Goal: Task Accomplishment & Management: Use online tool/utility

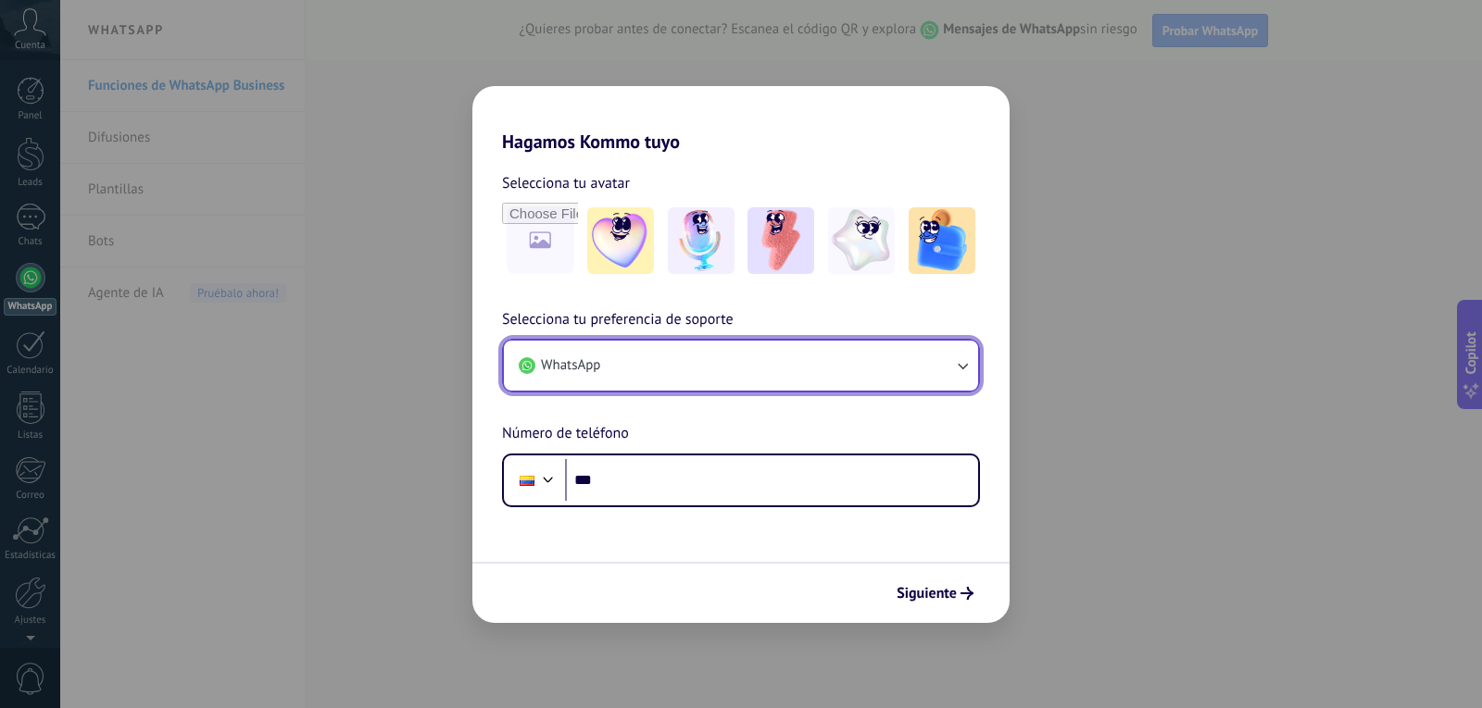
click at [867, 356] on button "WhatsApp" at bounding box center [741, 366] width 474 height 50
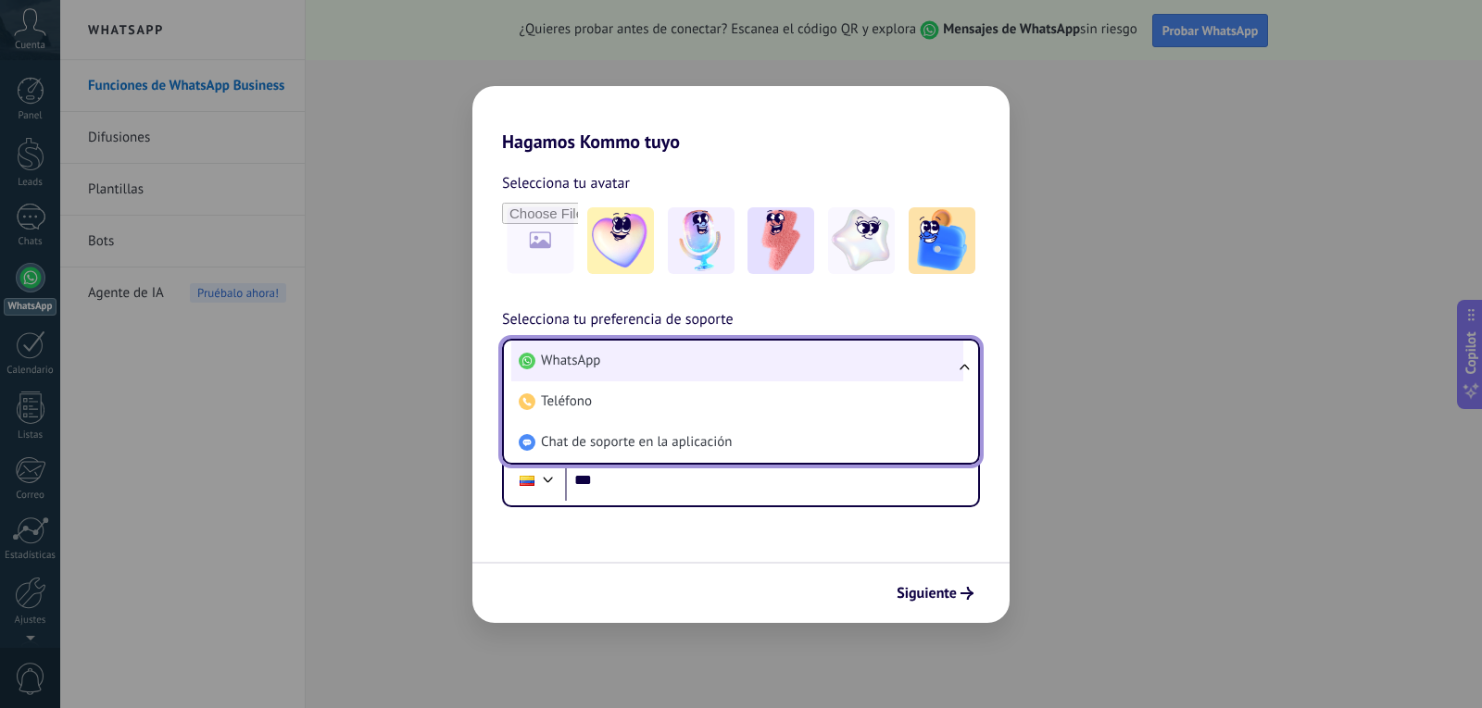
click at [670, 358] on li "WhatsApp" at bounding box center [737, 361] width 452 height 41
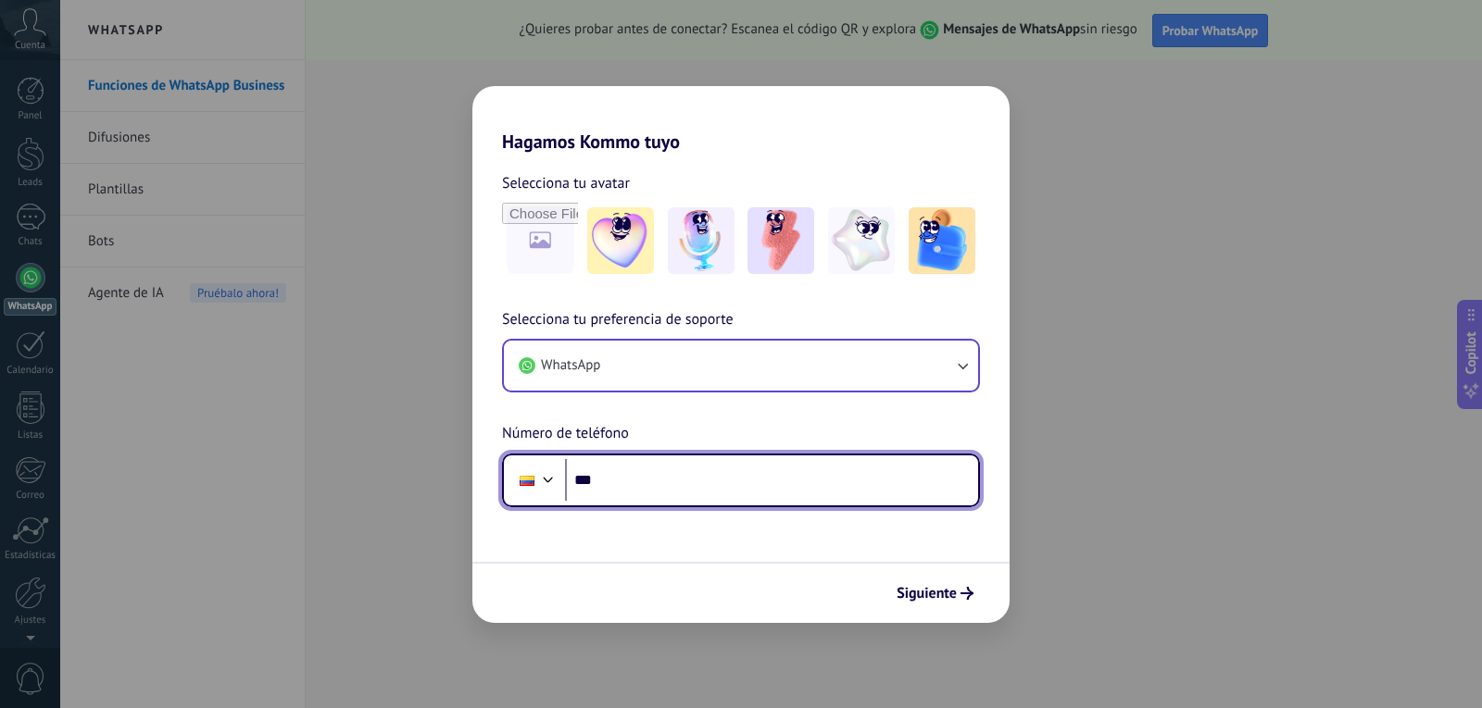
click at [668, 492] on input "***" at bounding box center [771, 480] width 413 height 43
type input "**********"
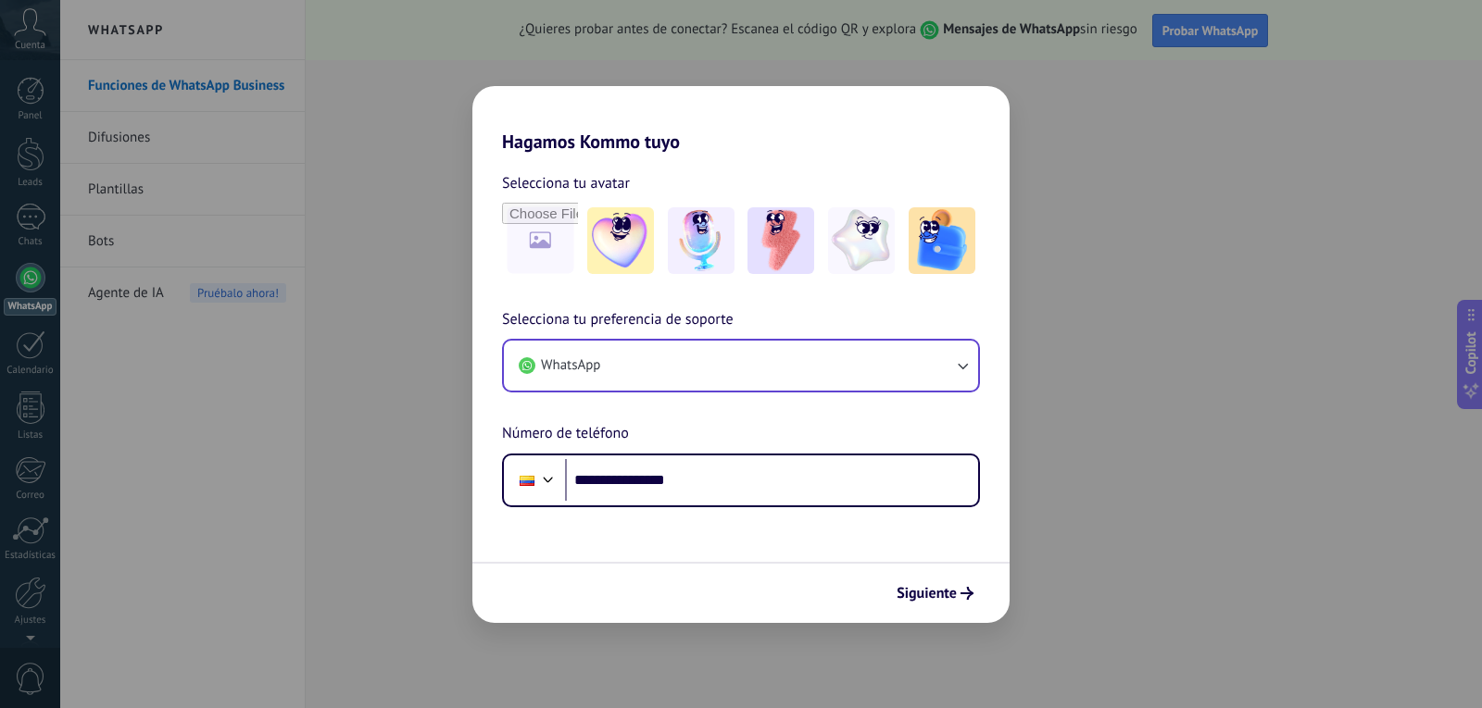
drag, startPoint x: 946, startPoint y: 588, endPoint x: 935, endPoint y: 589, distance: 11.2
click at [944, 589] on span "Siguiente" at bounding box center [926, 593] width 60 height 13
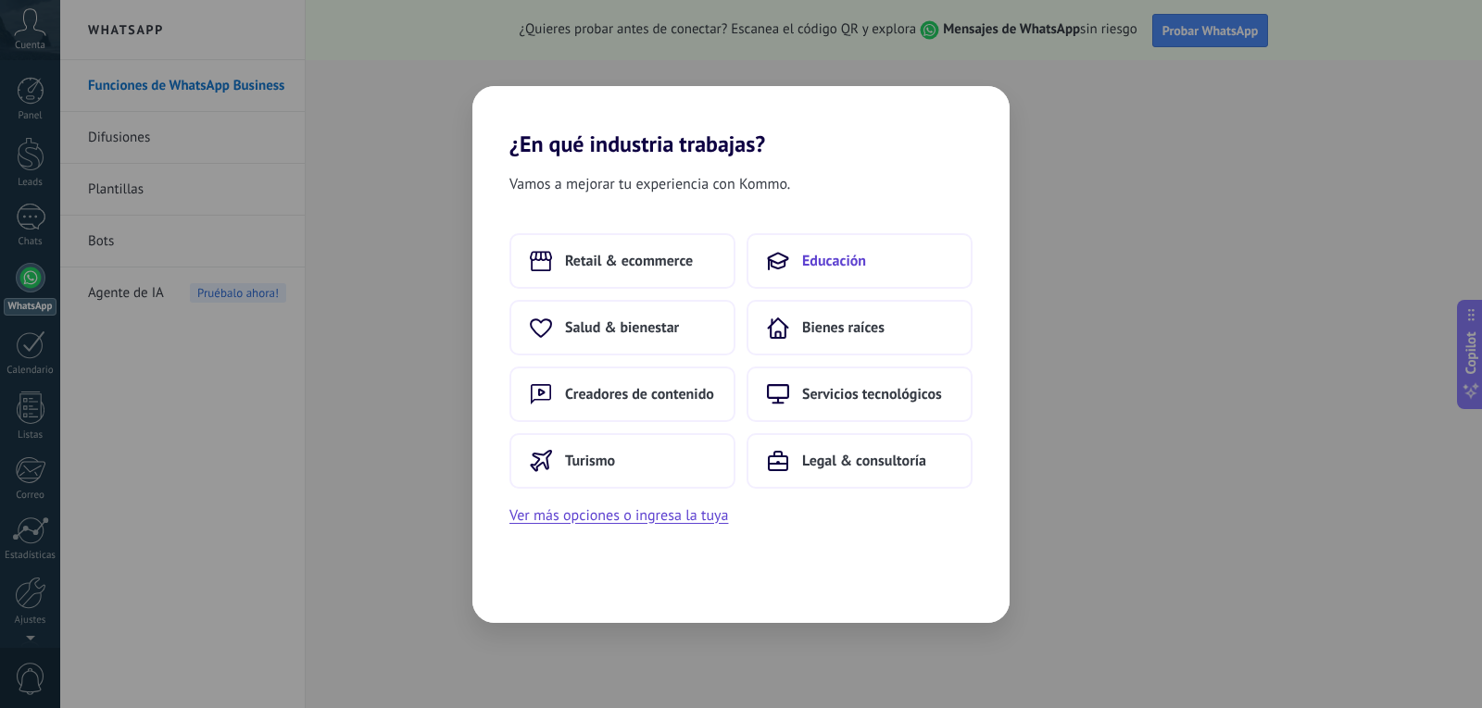
click at [878, 244] on button "Educación" at bounding box center [859, 261] width 226 height 56
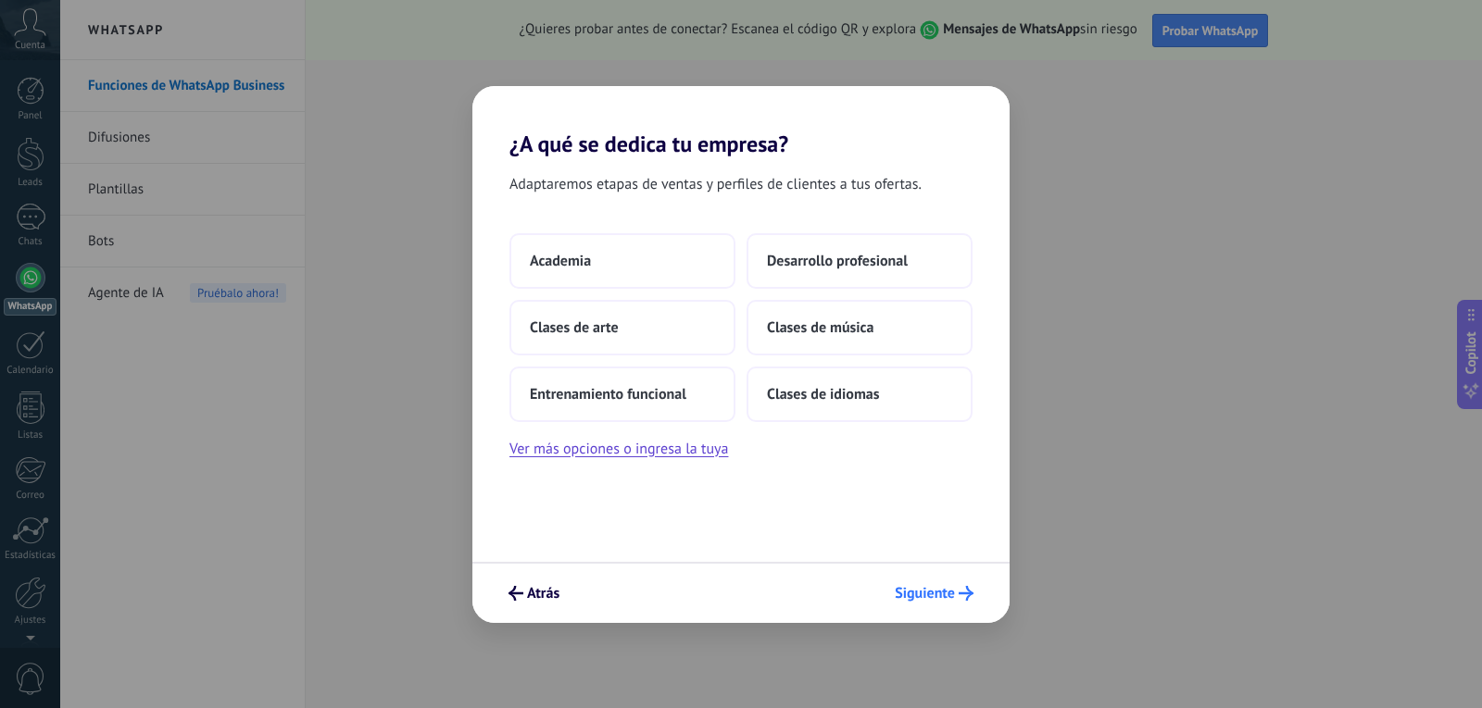
click at [941, 588] on span "Siguiente" at bounding box center [925, 593] width 60 height 13
click at [535, 252] on span "Academia" at bounding box center [560, 261] width 61 height 19
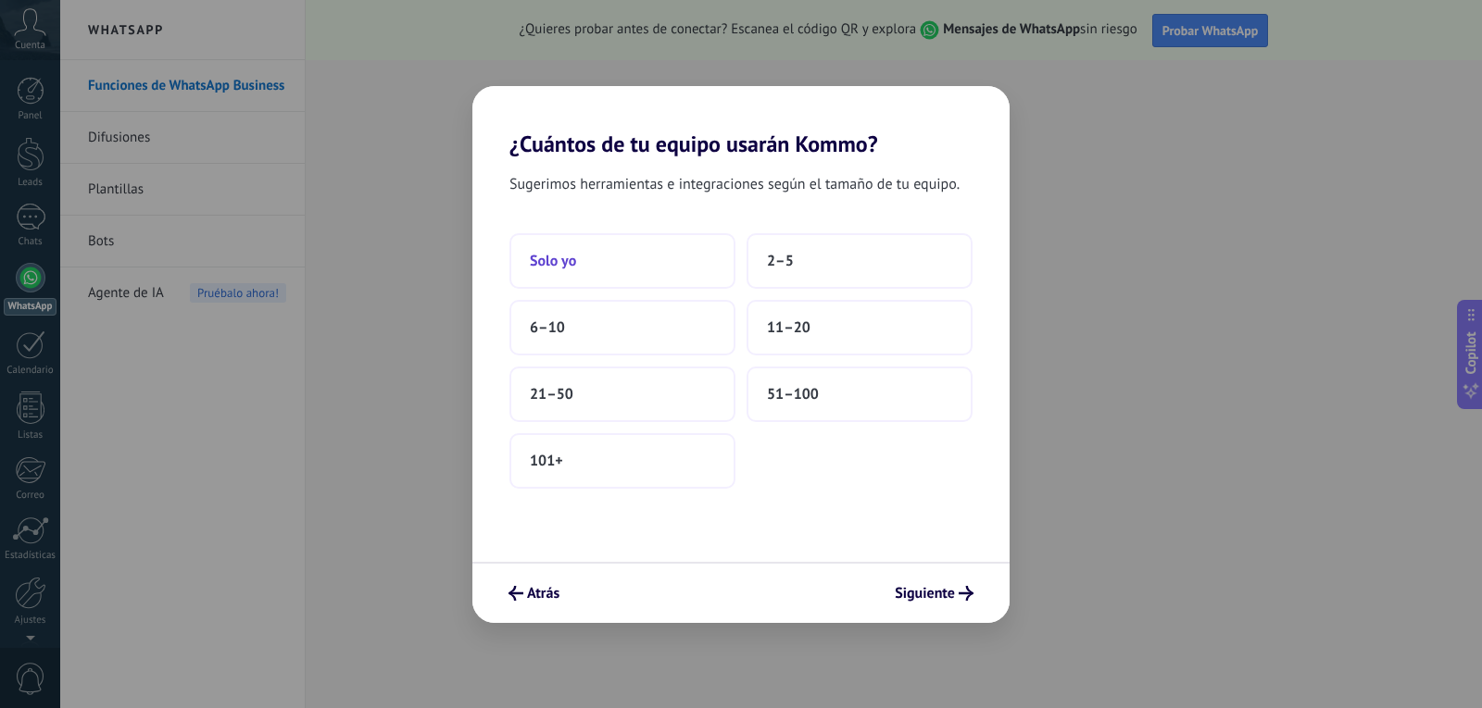
click at [613, 271] on button "Solo yo" at bounding box center [622, 261] width 226 height 56
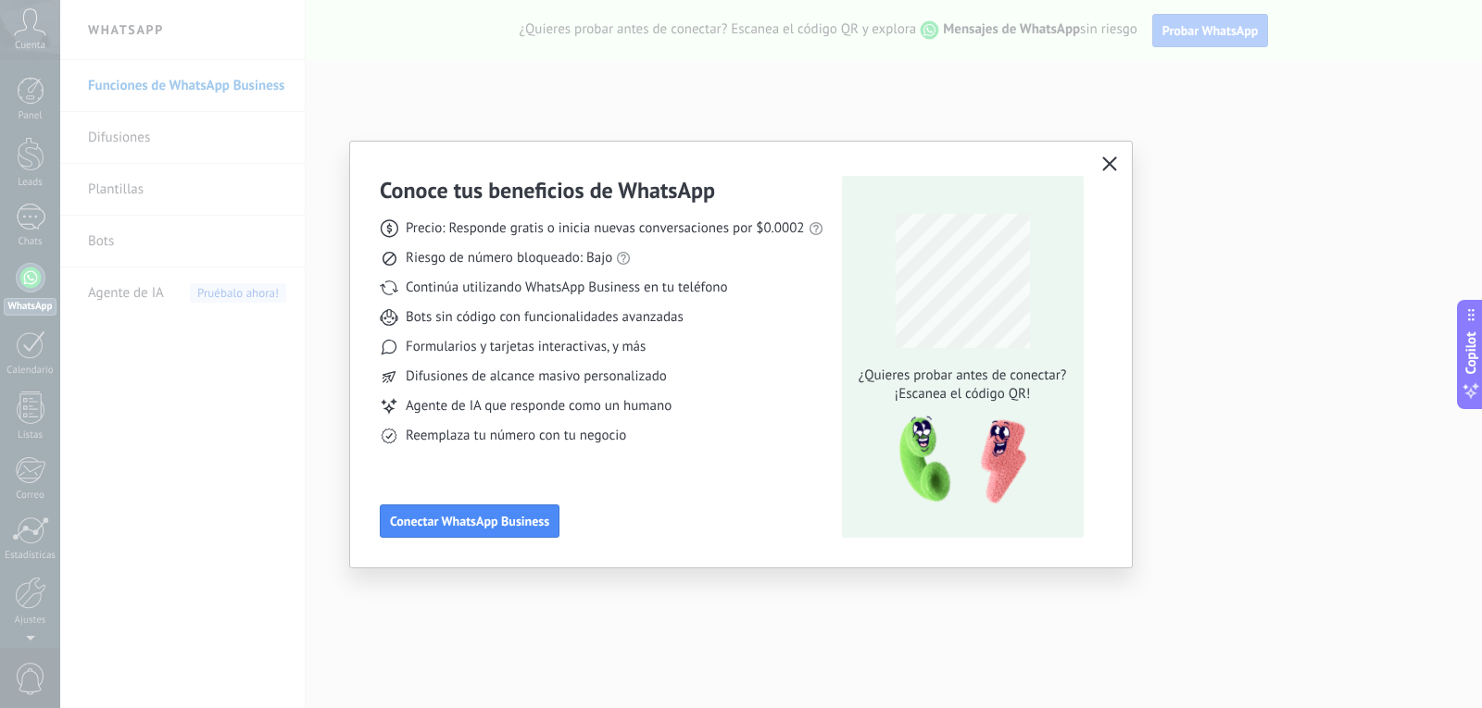
click at [1108, 166] on icon "button" at bounding box center [1109, 163] width 15 height 15
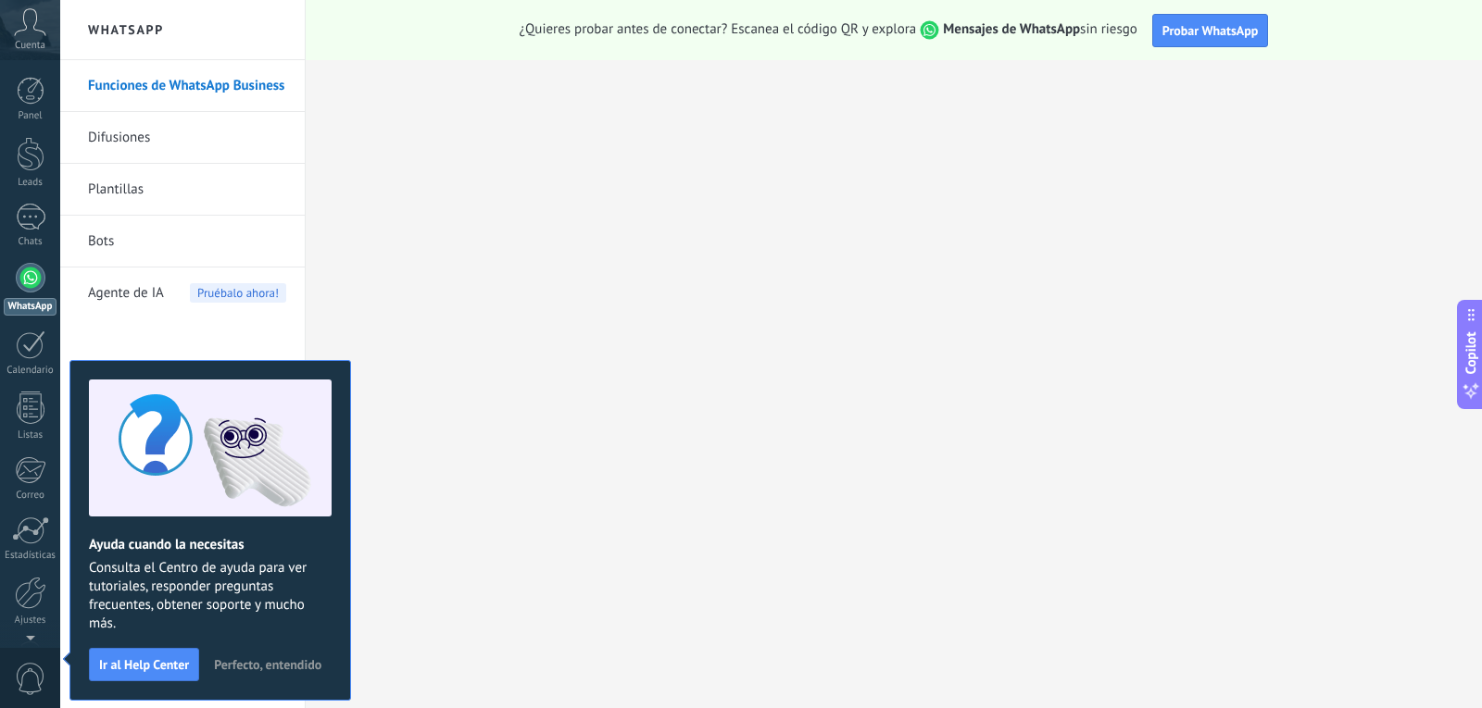
click at [33, 26] on icon at bounding box center [30, 22] width 32 height 28
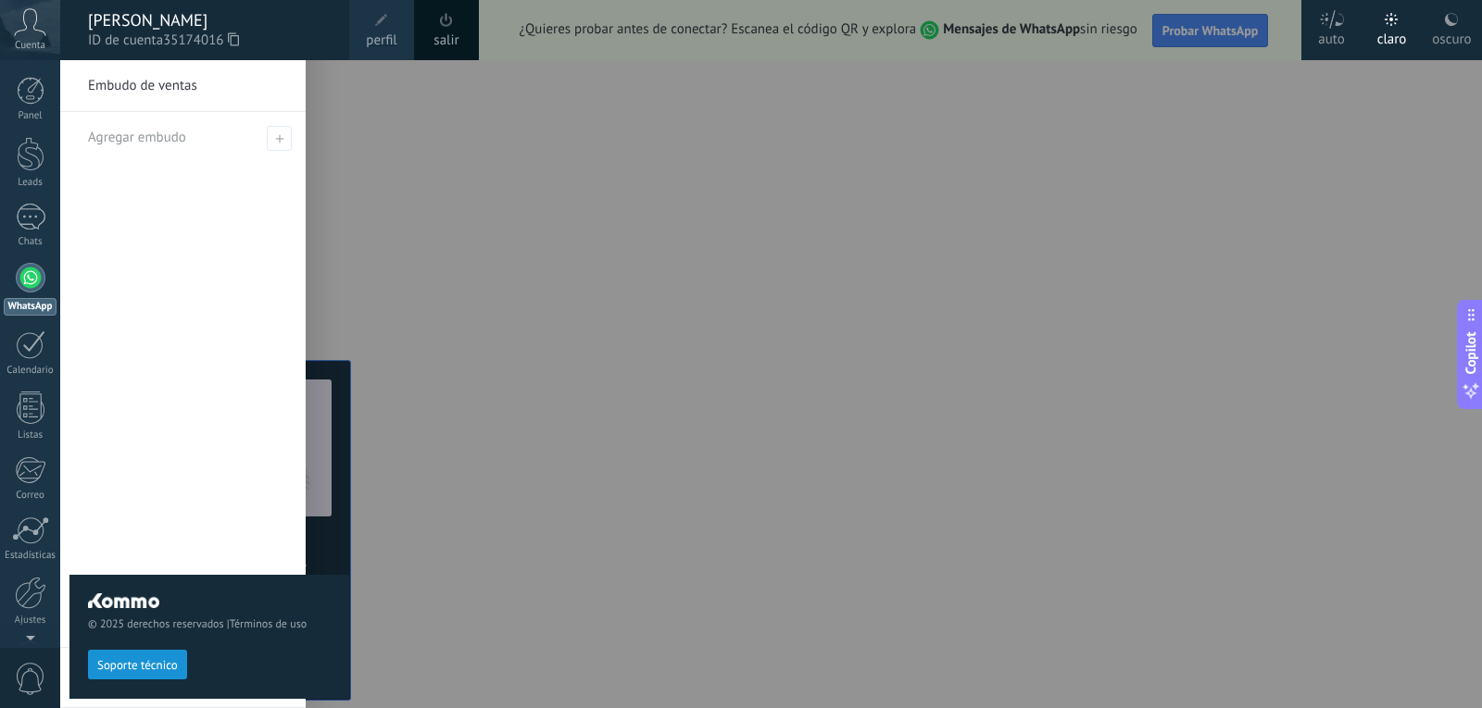
click at [409, 265] on div at bounding box center [801, 354] width 1482 height 708
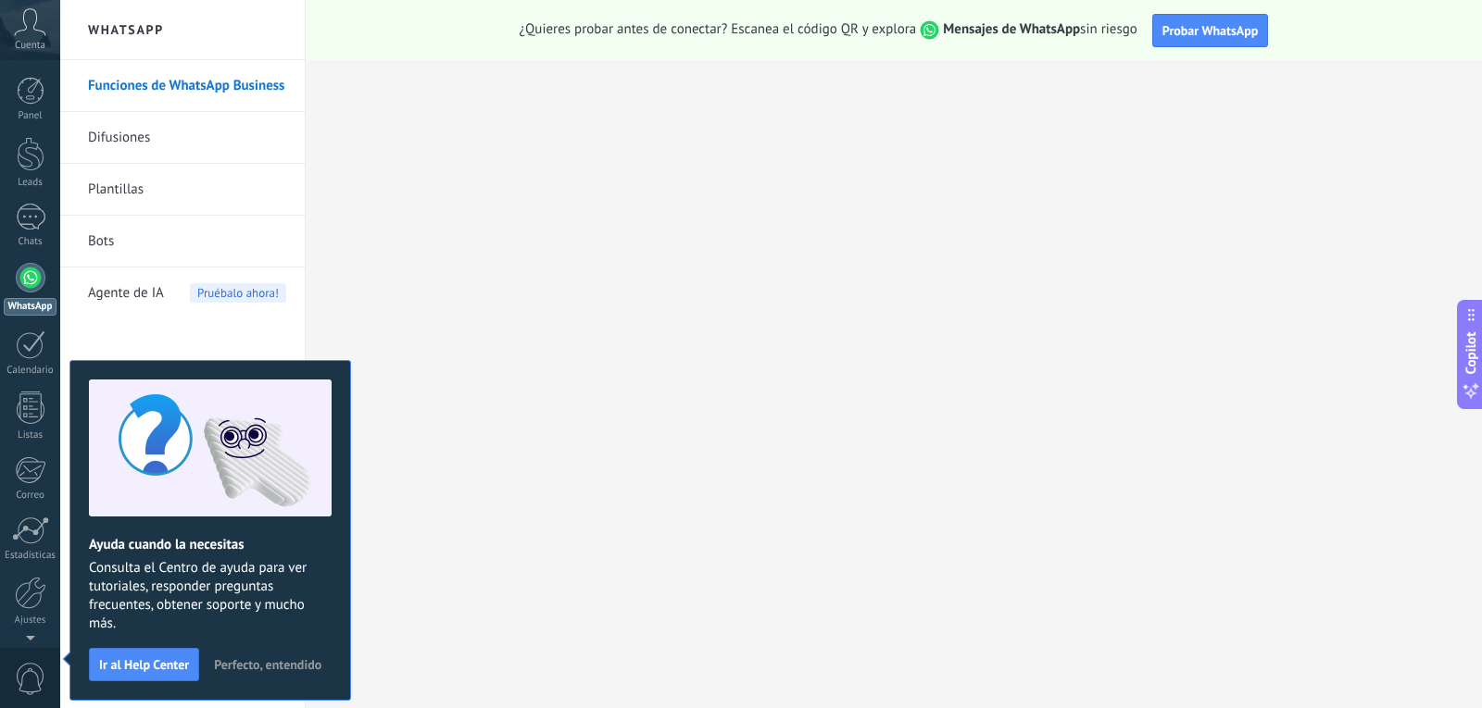
click at [251, 659] on span "Perfecto, entendido" at bounding box center [267, 664] width 107 height 13
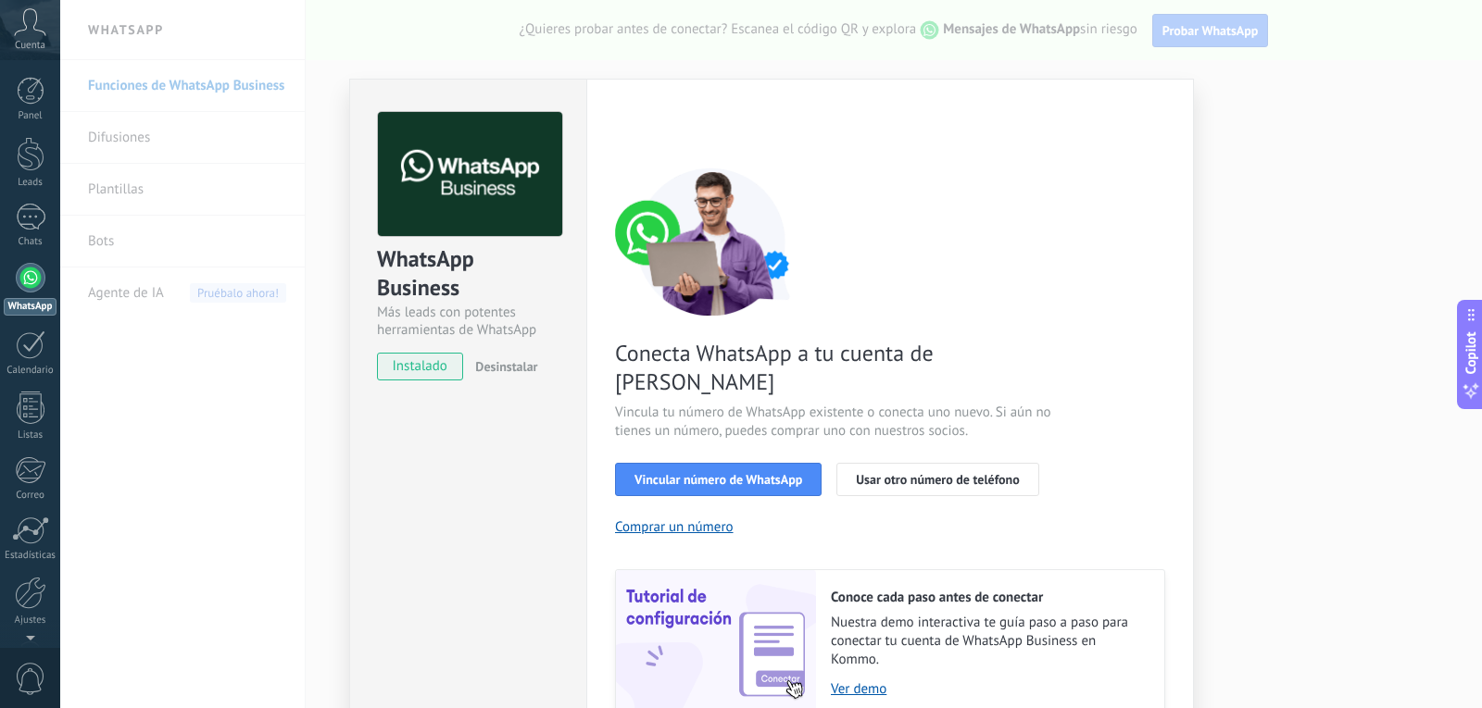
click at [1386, 400] on div "WhatsApp Business Más leads con potentes herramientas de WhatsApp instalado Des…" at bounding box center [770, 354] width 1421 height 708
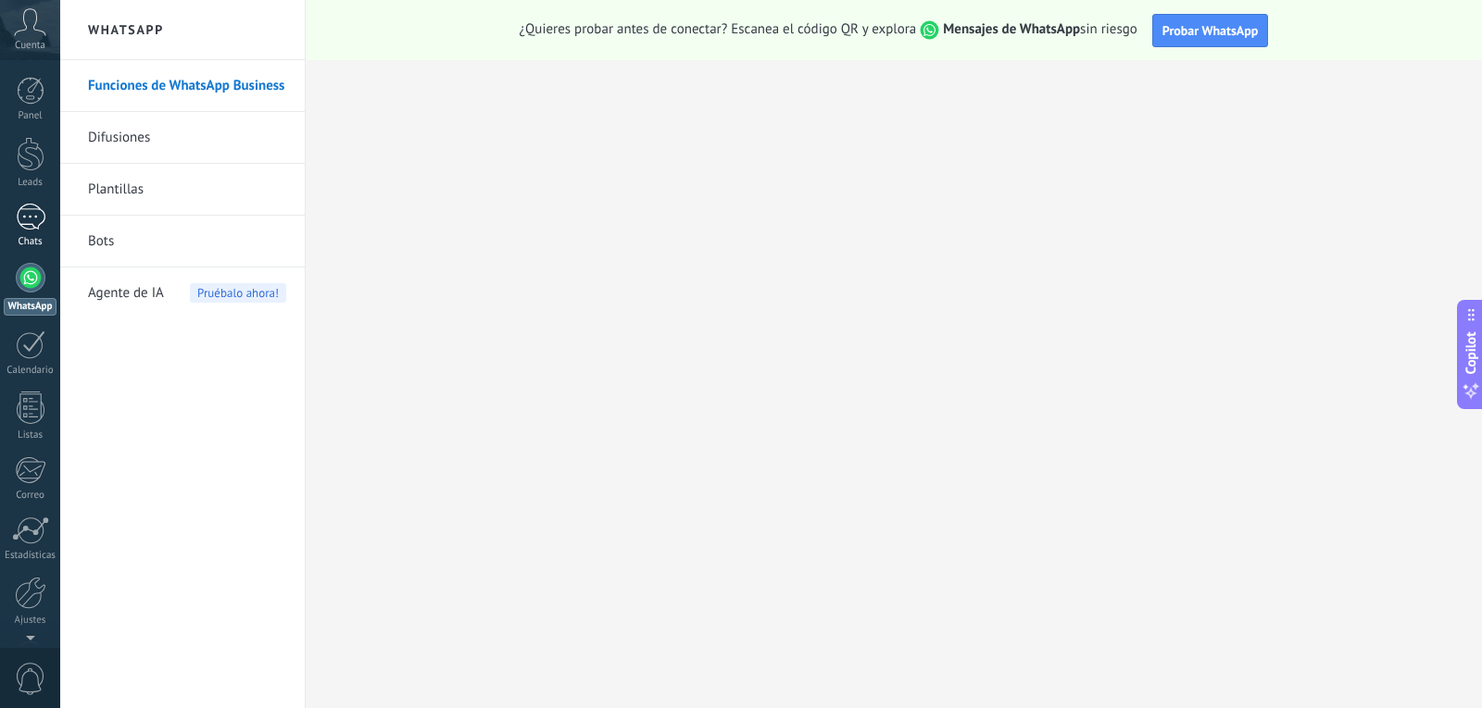
click at [49, 229] on link "Chats" at bounding box center [30, 226] width 60 height 44
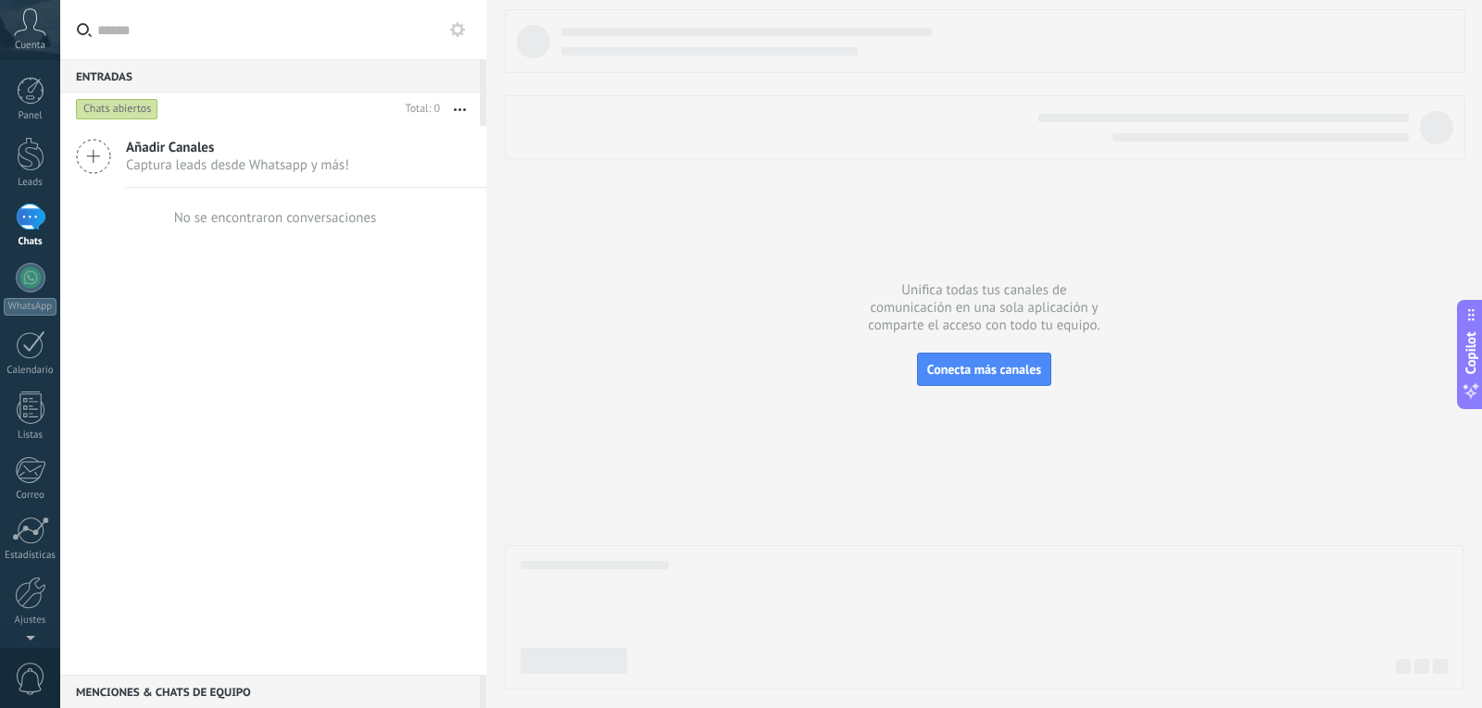
drag, startPoint x: 232, startPoint y: 161, endPoint x: 280, endPoint y: 171, distance: 49.2
click at [232, 161] on span "Captura leads desde Whatsapp y más!" at bounding box center [237, 165] width 223 height 18
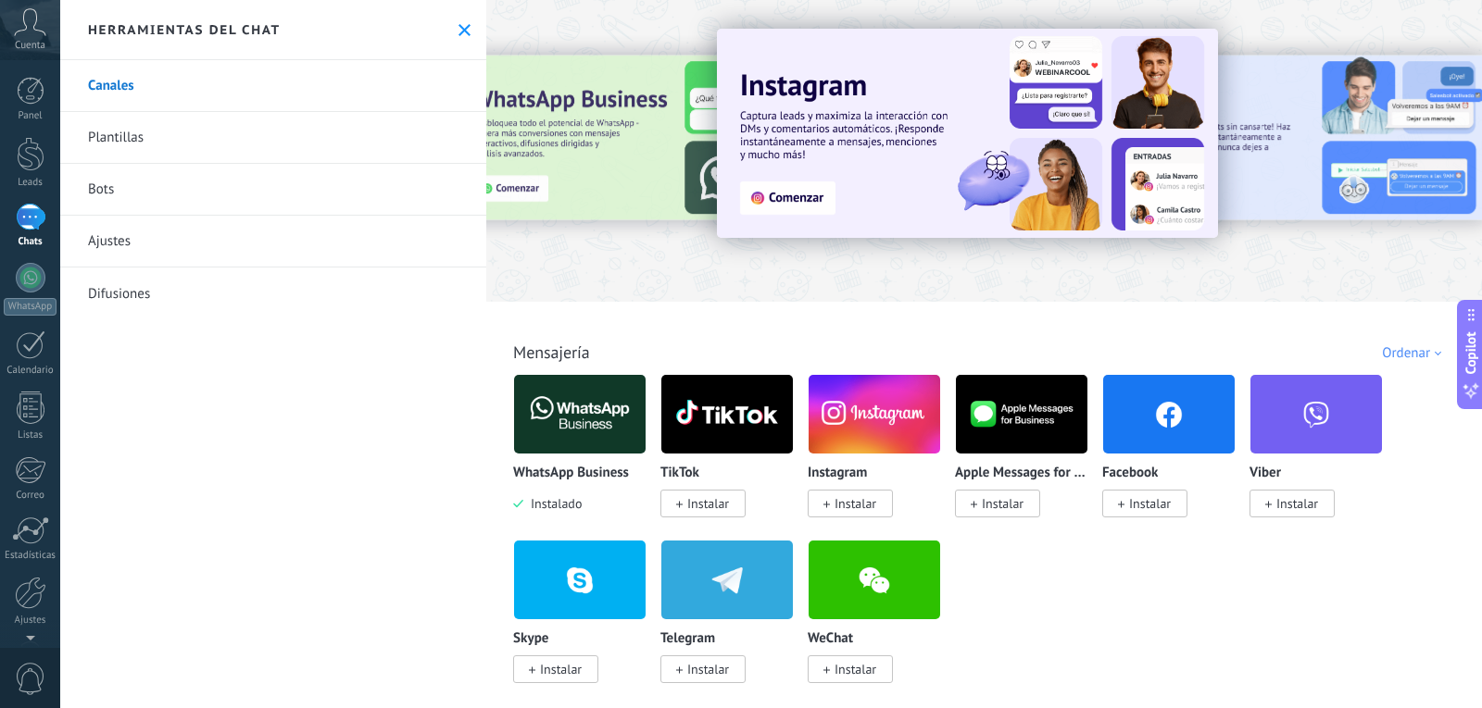
click at [609, 419] on img at bounding box center [579, 414] width 131 height 90
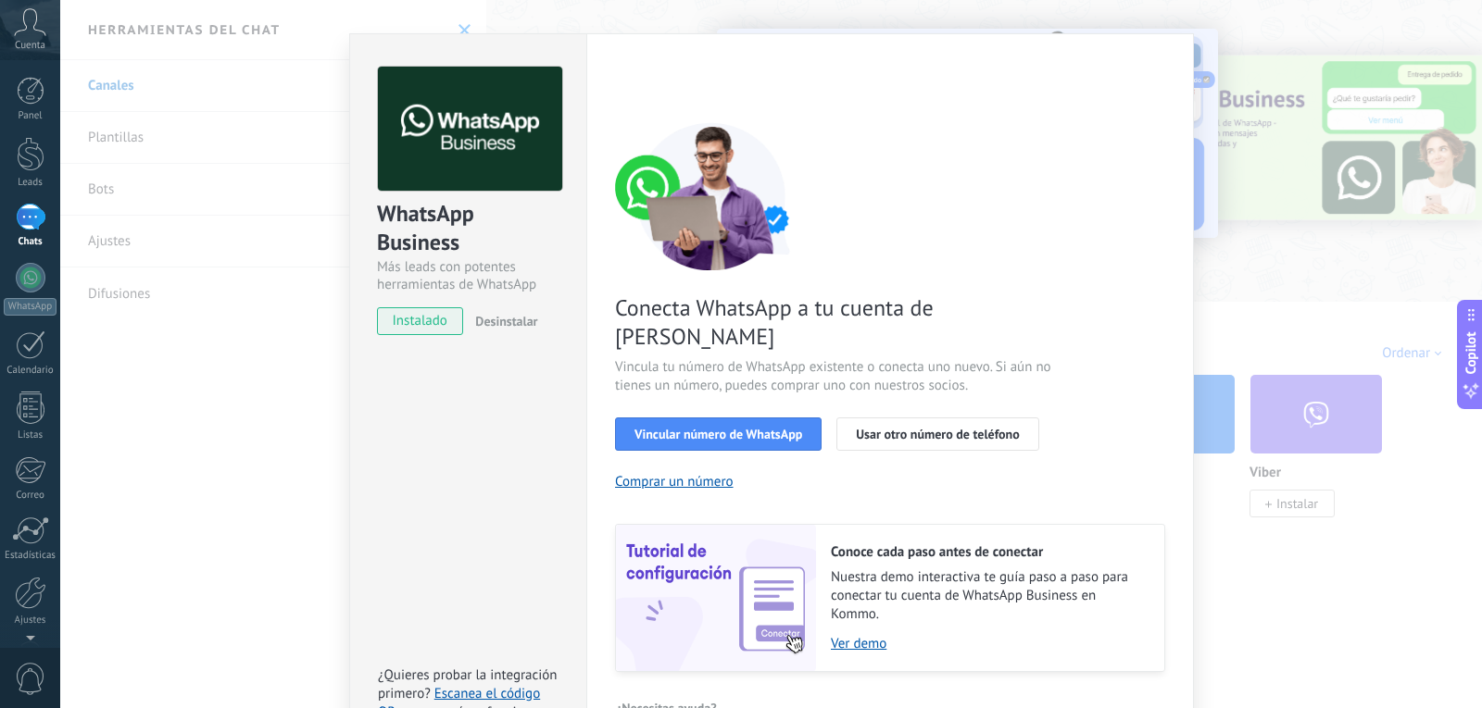
scroll to position [63, 0]
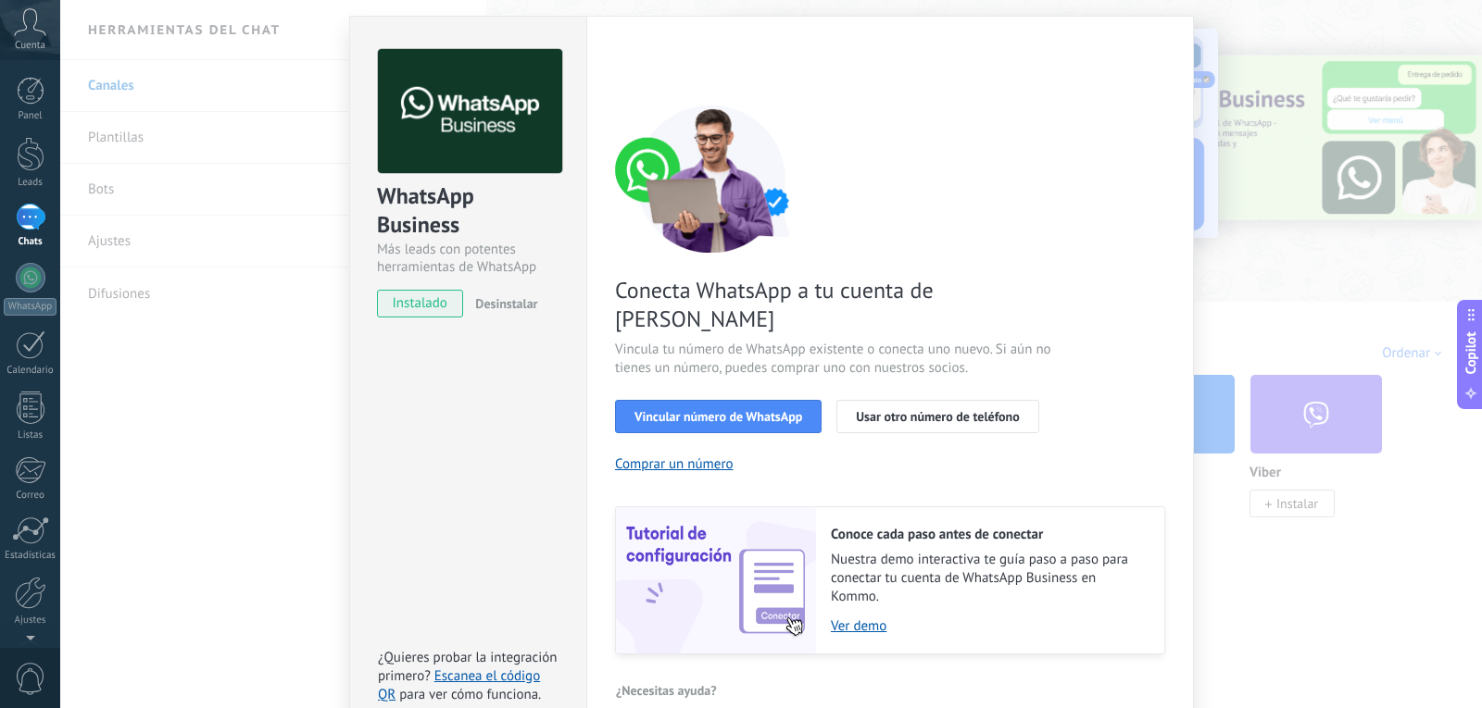
click at [1320, 568] on div "WhatsApp Business Más leads con potentes herramientas de WhatsApp instalado Des…" at bounding box center [770, 354] width 1421 height 708
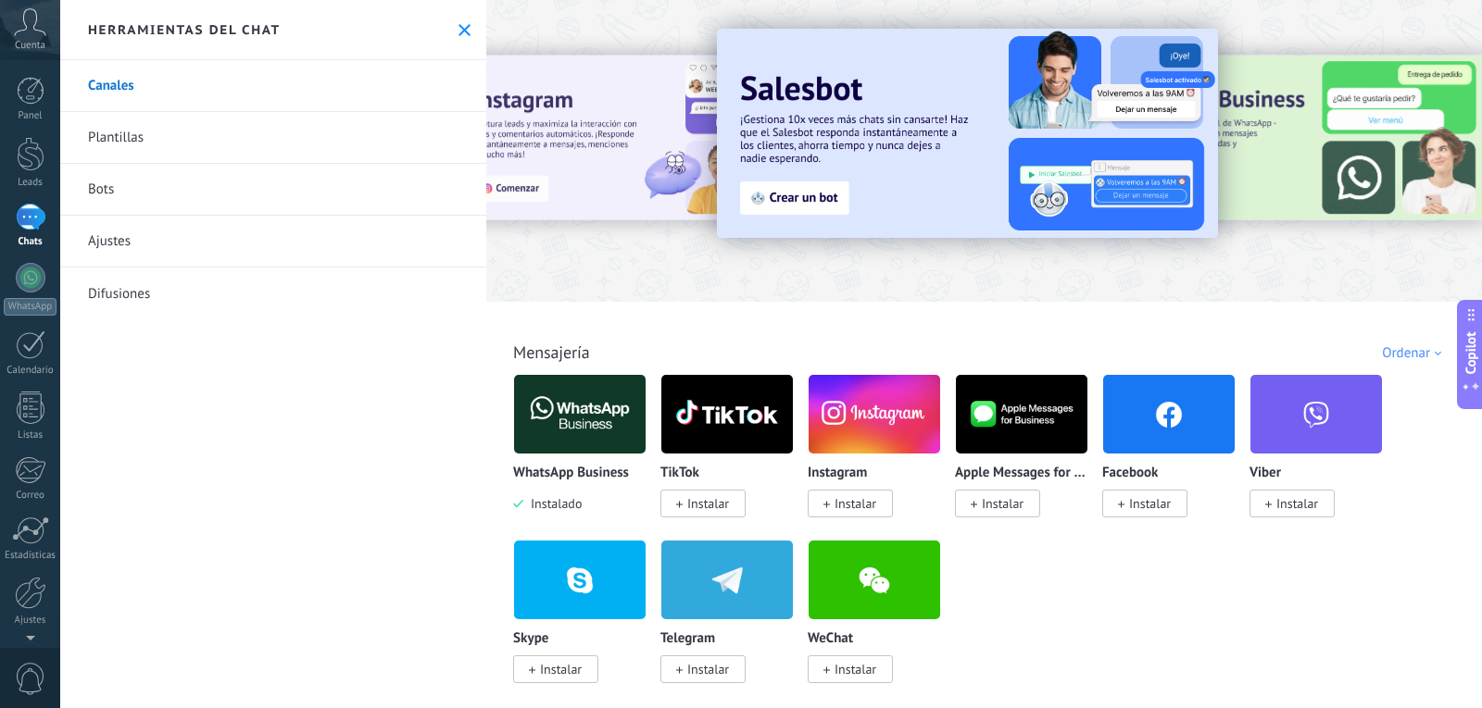
scroll to position [0, 0]
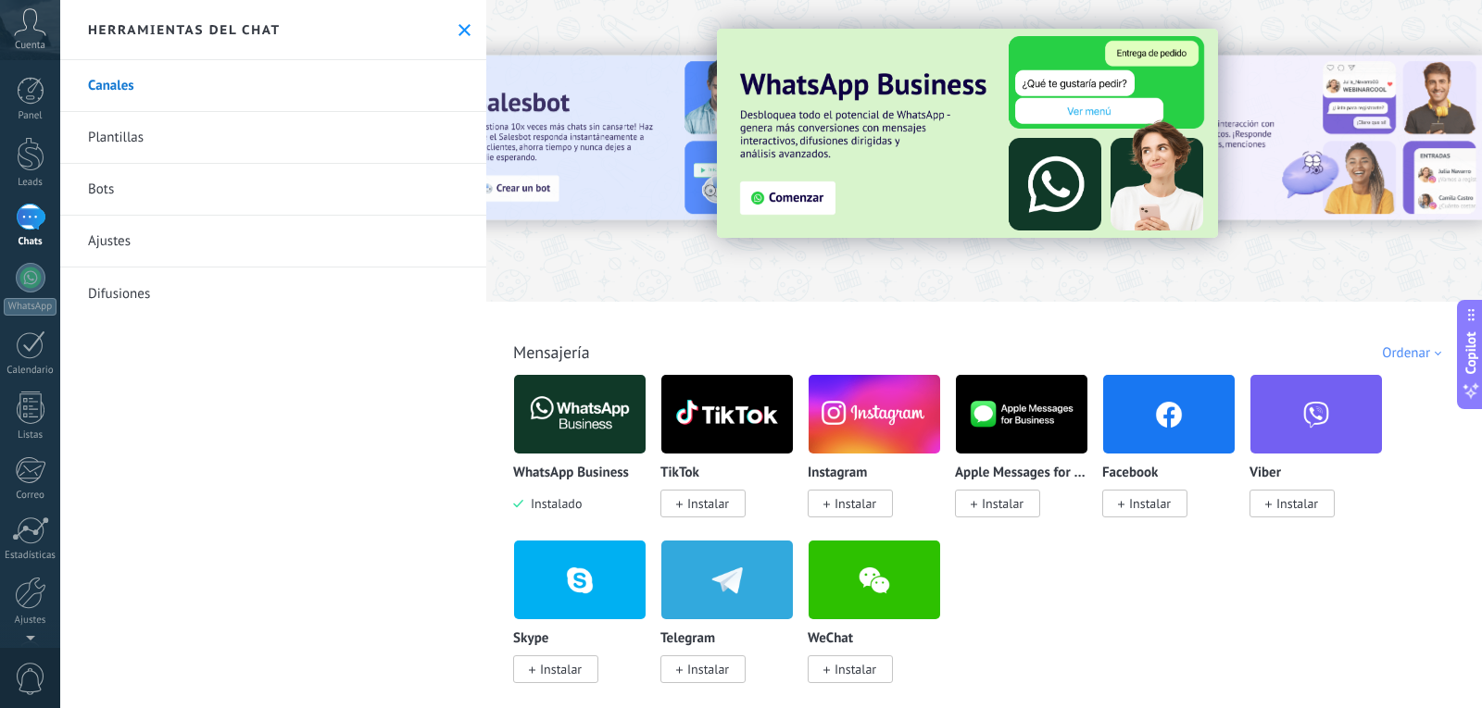
click at [1156, 503] on span "Instalar" at bounding box center [1150, 503] width 42 height 17
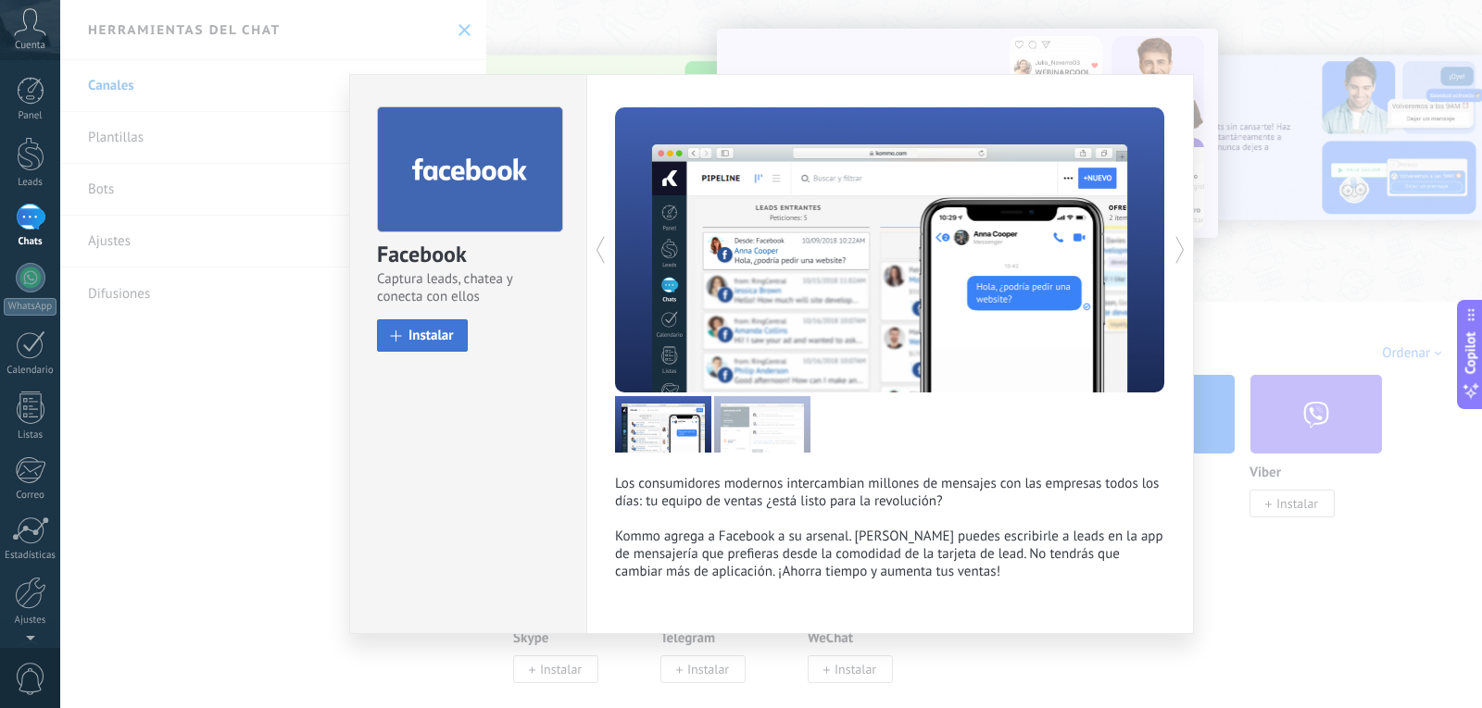
click at [444, 340] on span "Instalar" at bounding box center [430, 336] width 45 height 14
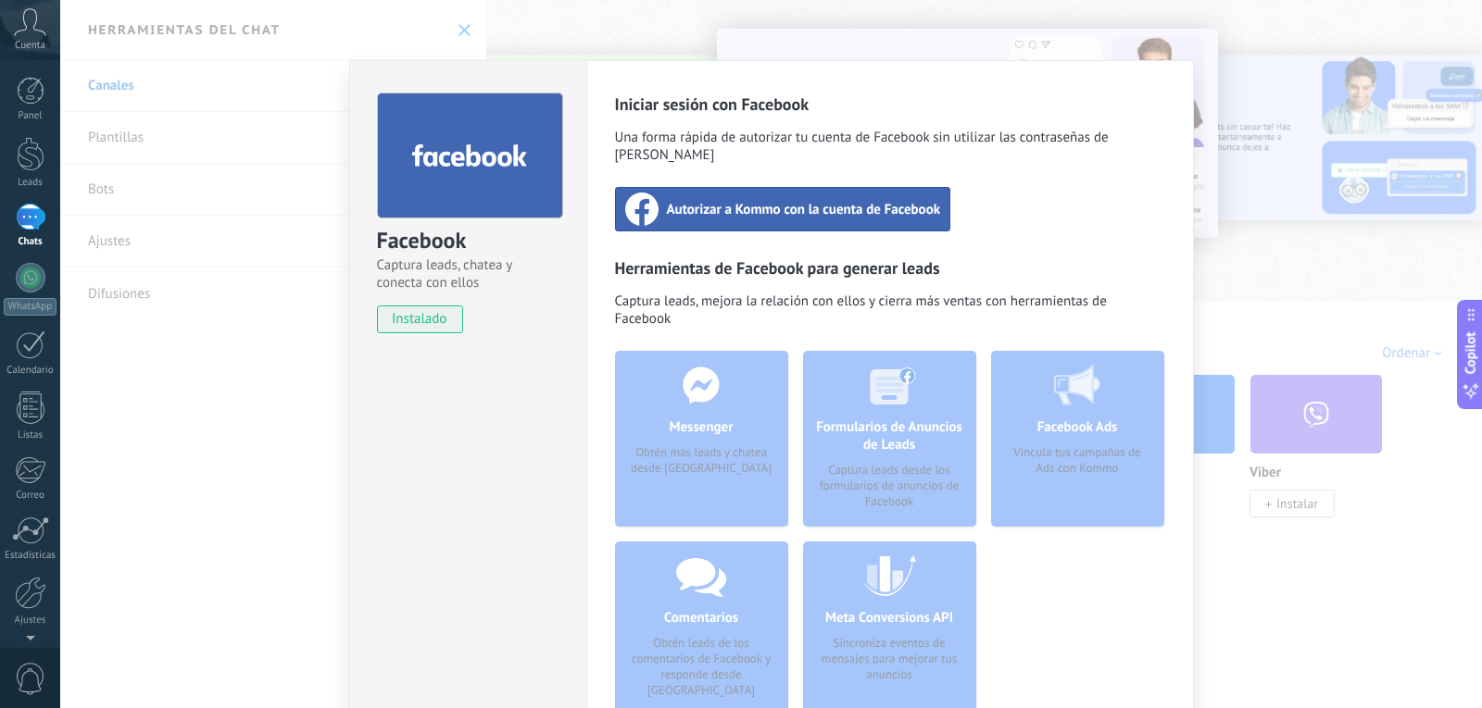
click at [722, 200] on span "Autorizar a Kommo con la cuenta de Facebook" at bounding box center [804, 209] width 274 height 19
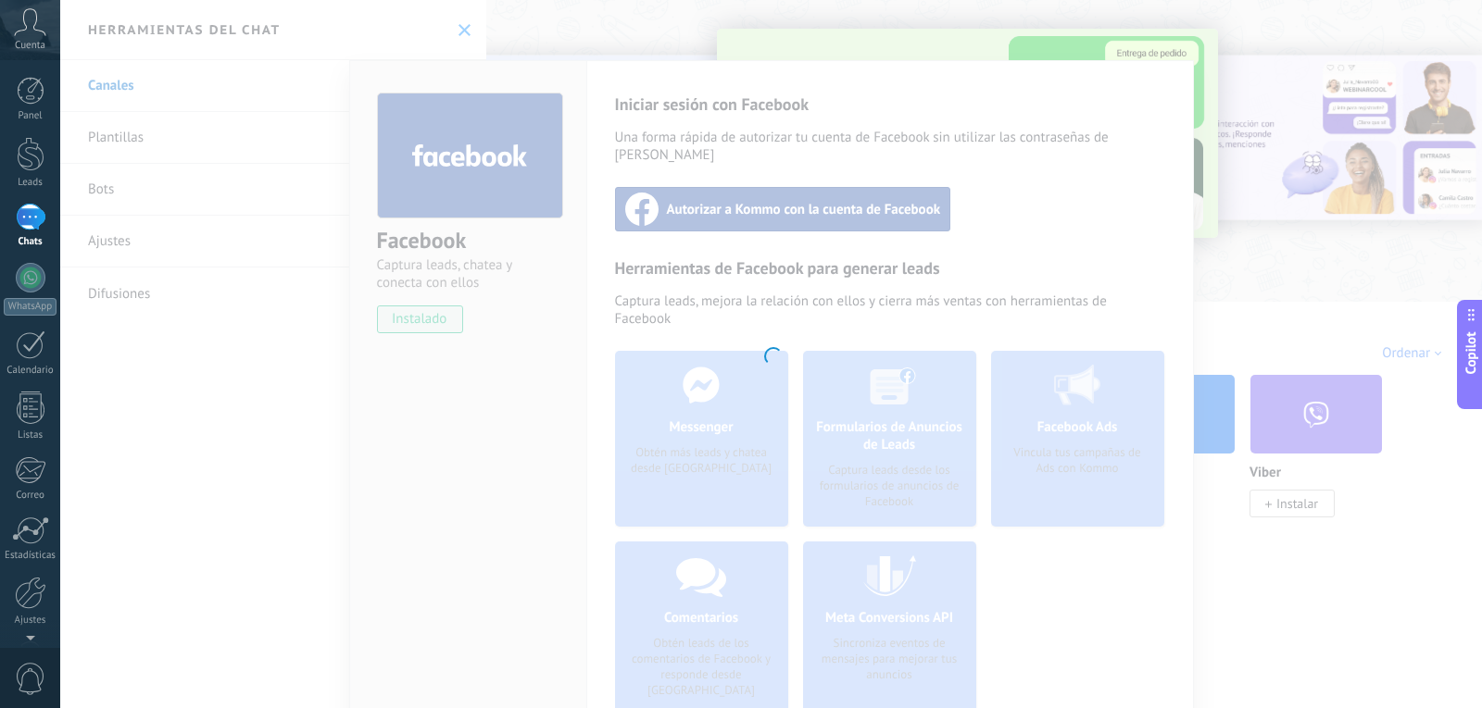
click at [1201, 306] on div at bounding box center [770, 354] width 1421 height 708
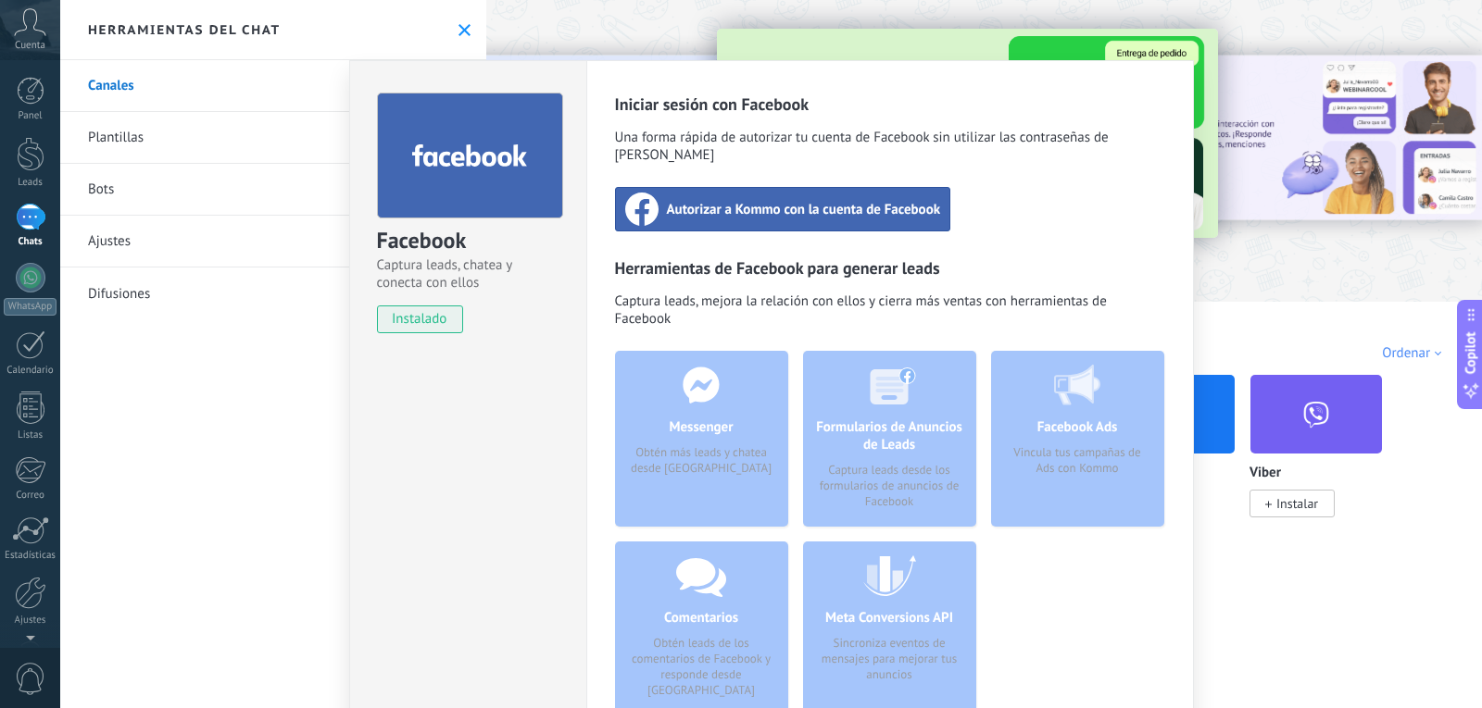
click at [1291, 278] on div "Facebook Captura leads, chatea y conecta con ellos instalado Desinstalar Inicia…" at bounding box center [770, 354] width 1421 height 708
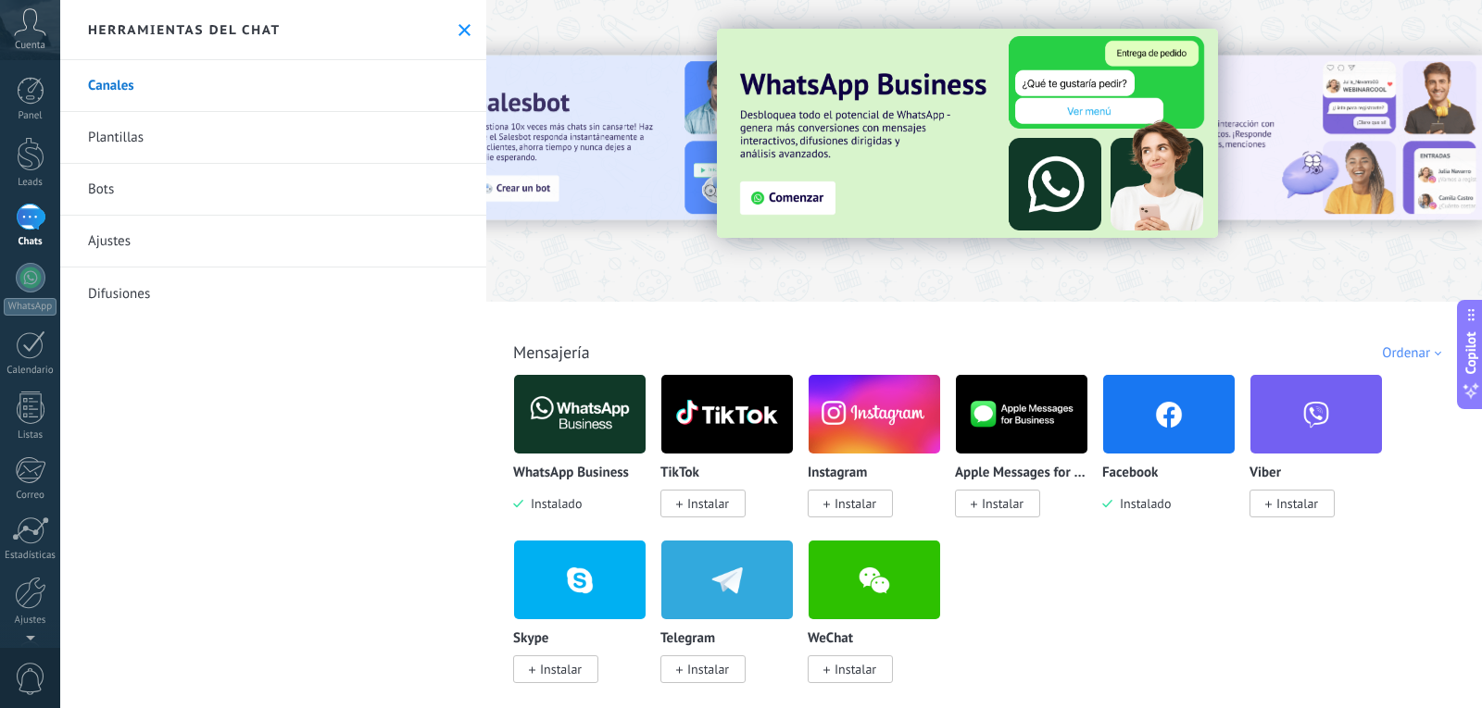
click at [570, 427] on img at bounding box center [579, 414] width 131 height 90
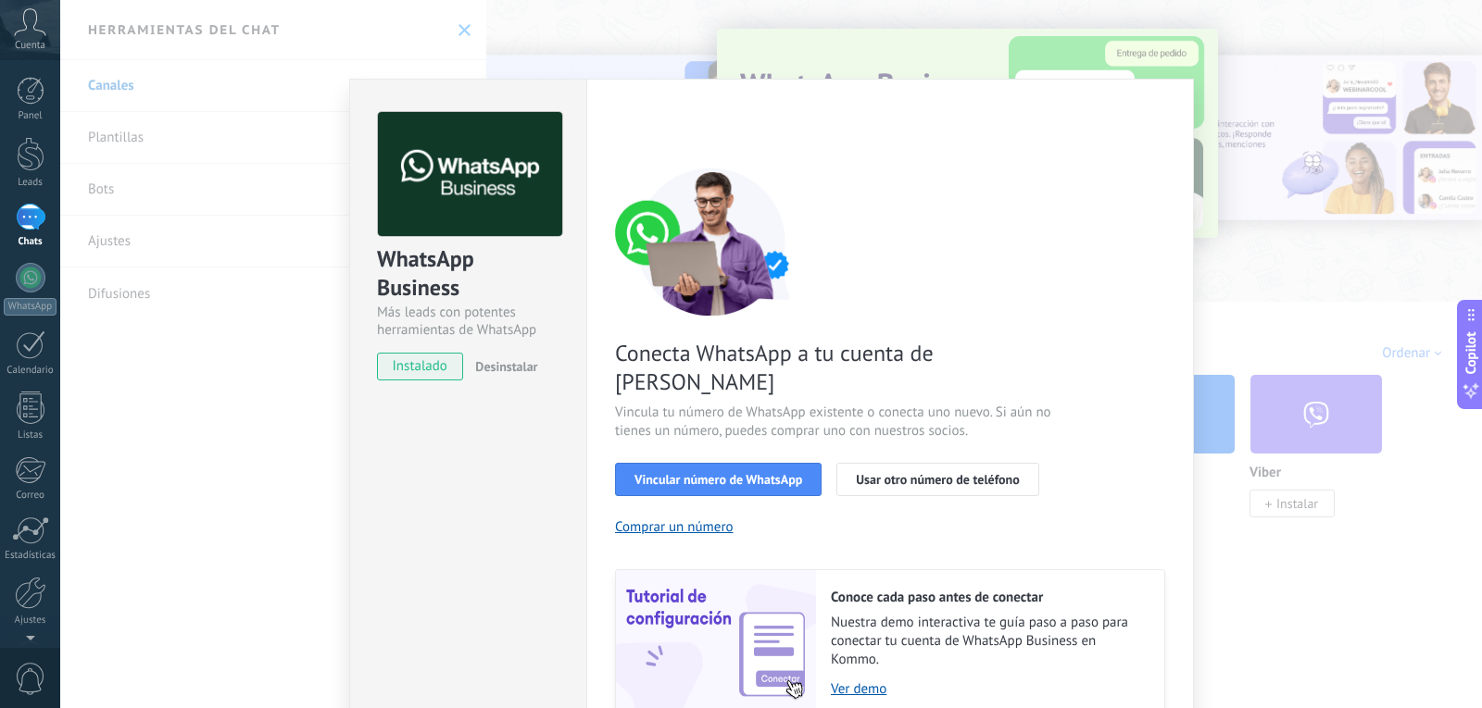
scroll to position [63, 0]
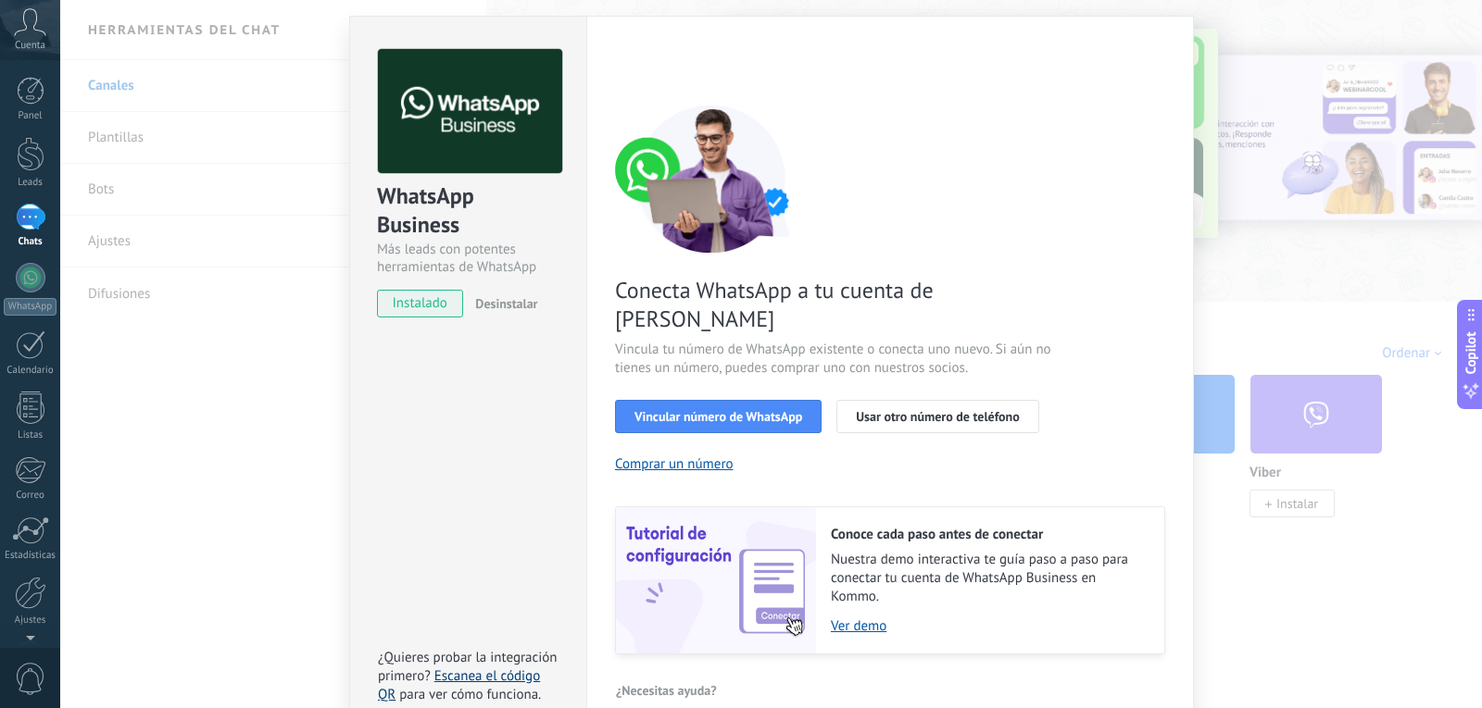
click at [447, 668] on link "Escanea el código QR" at bounding box center [459, 686] width 162 height 36
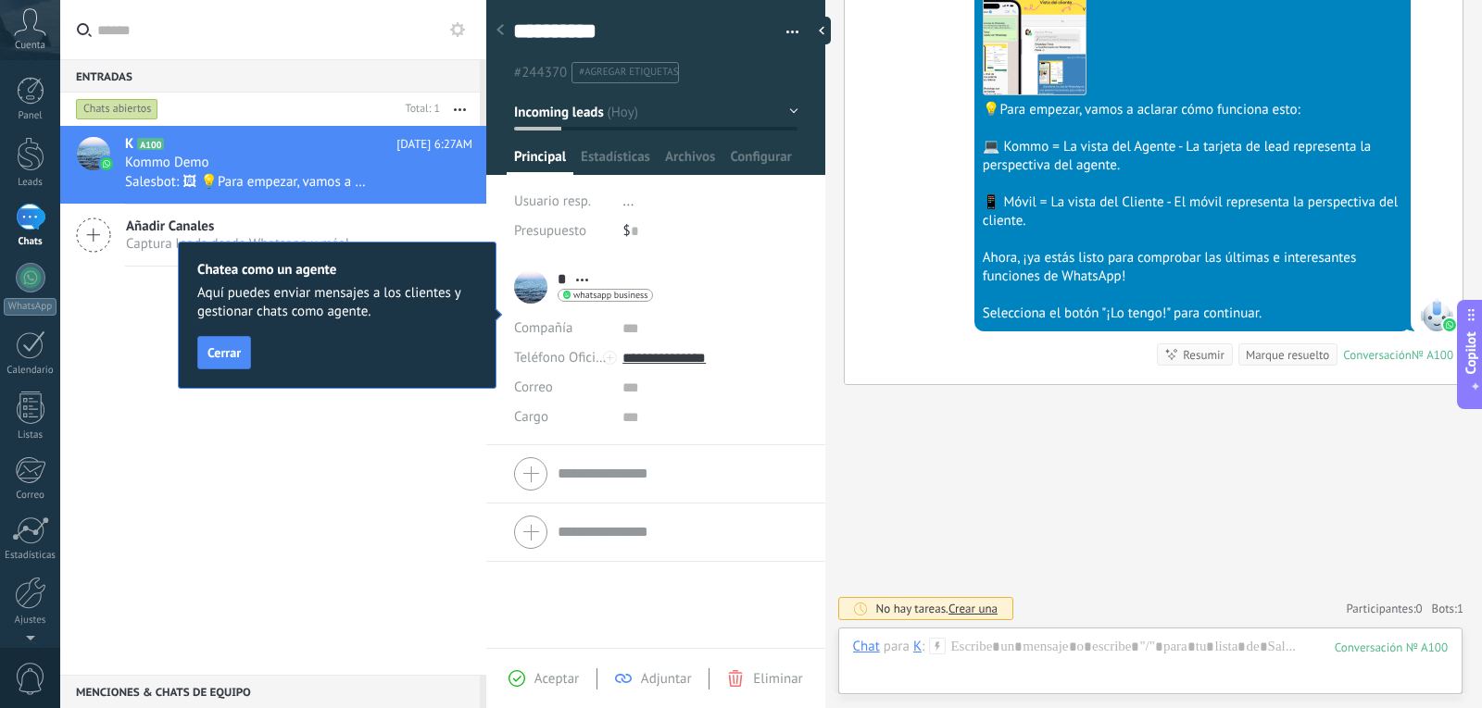
scroll to position [28, 0]
click at [205, 336] on div "Chatea como un agente Aquí puedes enviar mensajes a los clientes y gestionar ch…" at bounding box center [337, 315] width 319 height 147
click at [221, 363] on button "Cerrar" at bounding box center [224, 352] width 54 height 33
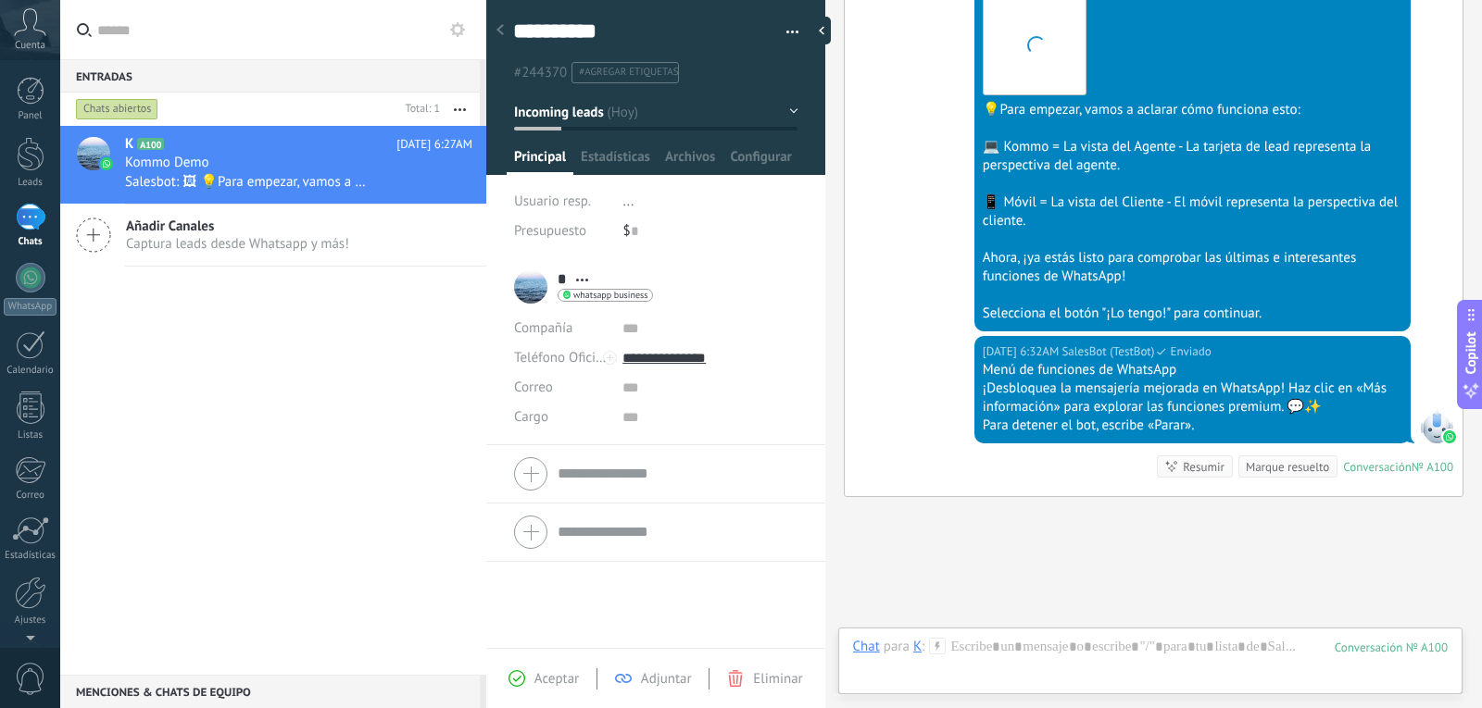
scroll to position [723, 0]
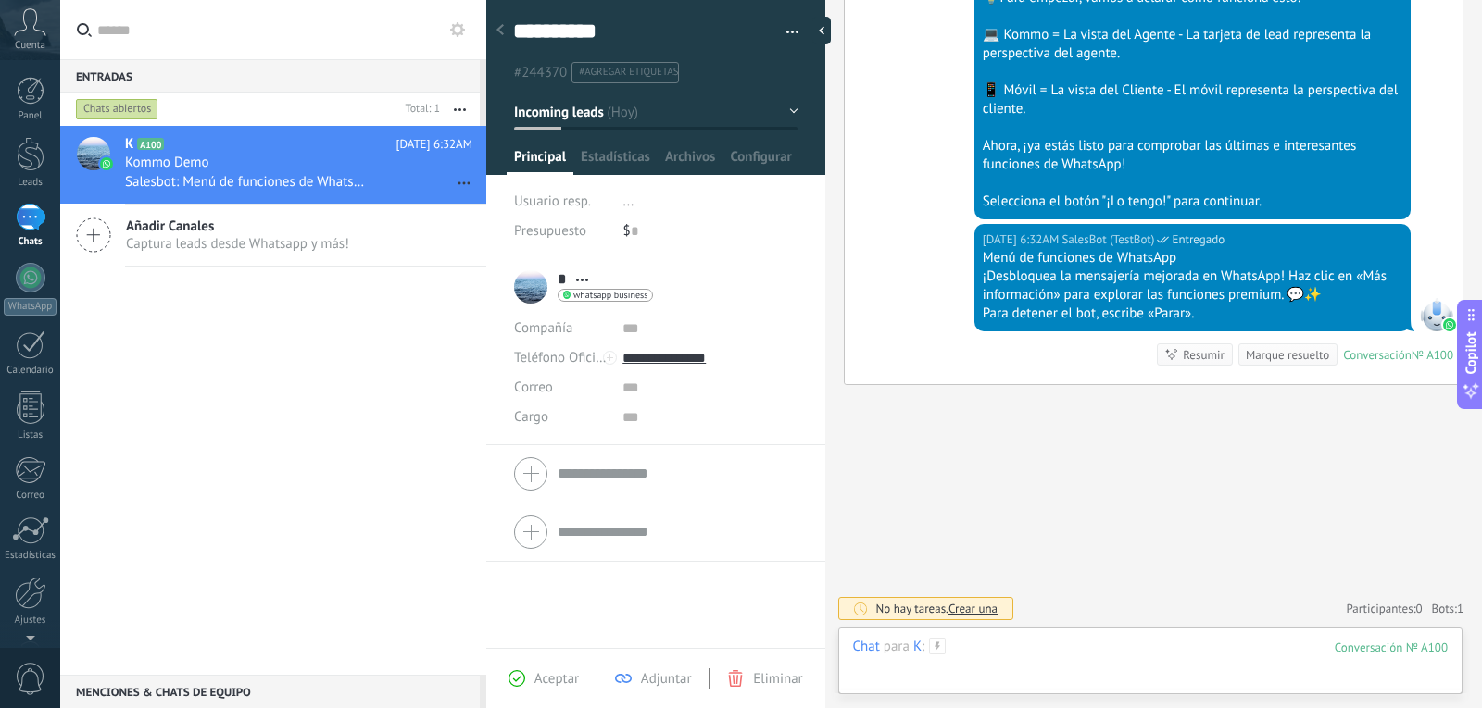
click at [1002, 641] on div at bounding box center [1150, 666] width 595 height 56
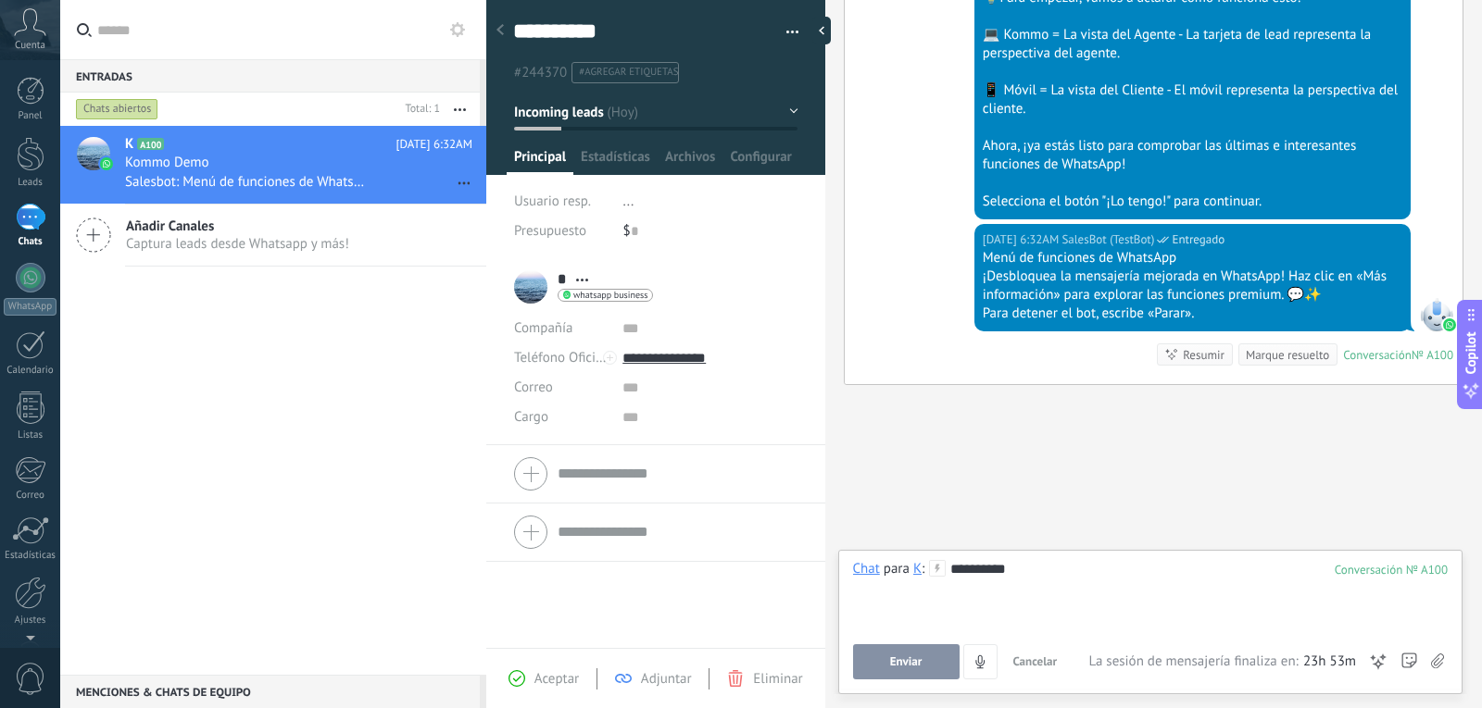
click at [909, 667] on span "Enviar" at bounding box center [906, 662] width 32 height 13
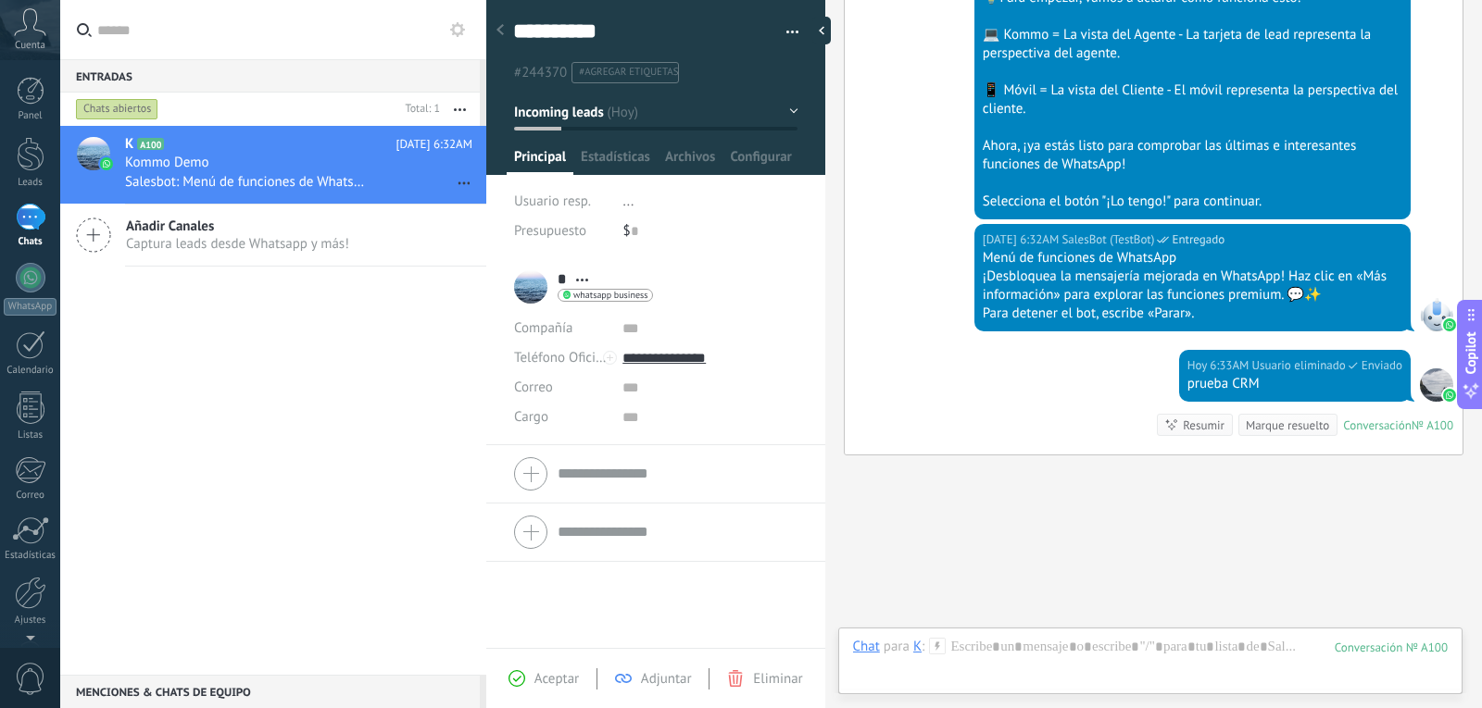
scroll to position [794, 0]
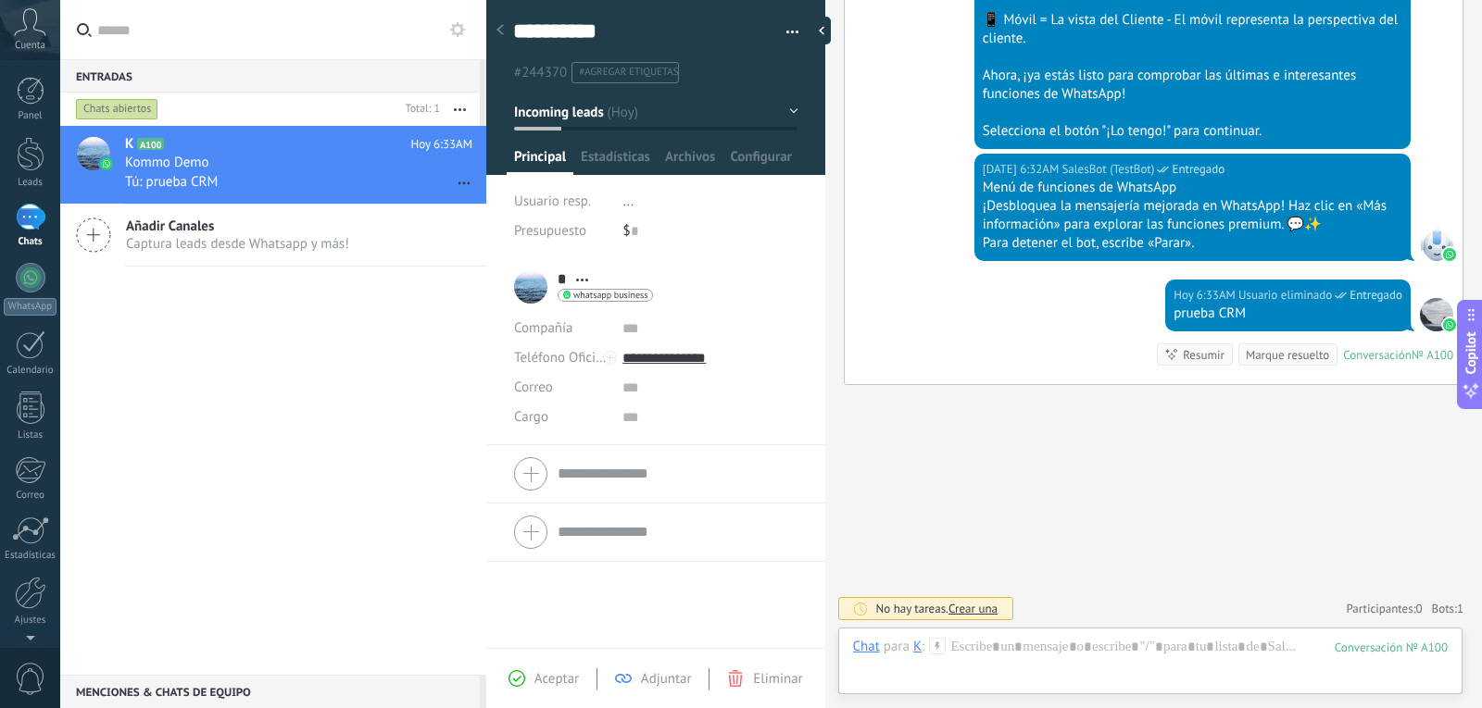
click at [248, 31] on input "text" at bounding box center [284, 29] width 374 height 59
